Goal: Find specific page/section: Find specific page/section

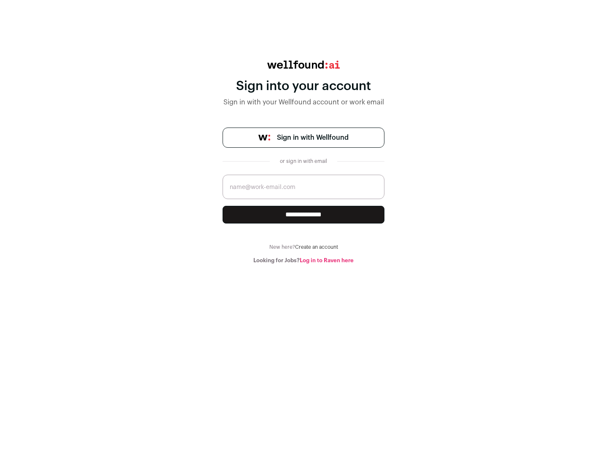
click at [312, 138] on span "Sign in with Wellfound" at bounding box center [313, 138] width 72 height 10
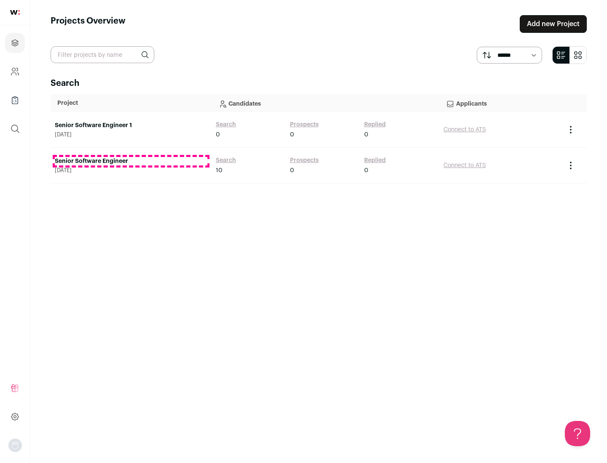
click at [131, 161] on link "Senior Software Engineer" at bounding box center [131, 161] width 153 height 8
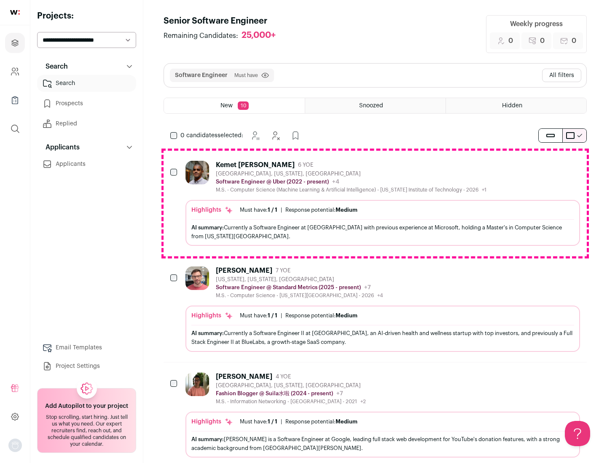
click at [375, 204] on div "Highlights Must have: 1 / 1 How many must haves have been fulfilled? | Response…" at bounding box center [382, 223] width 394 height 46
